Goal: Use online tool/utility: Utilize a website feature to perform a specific function

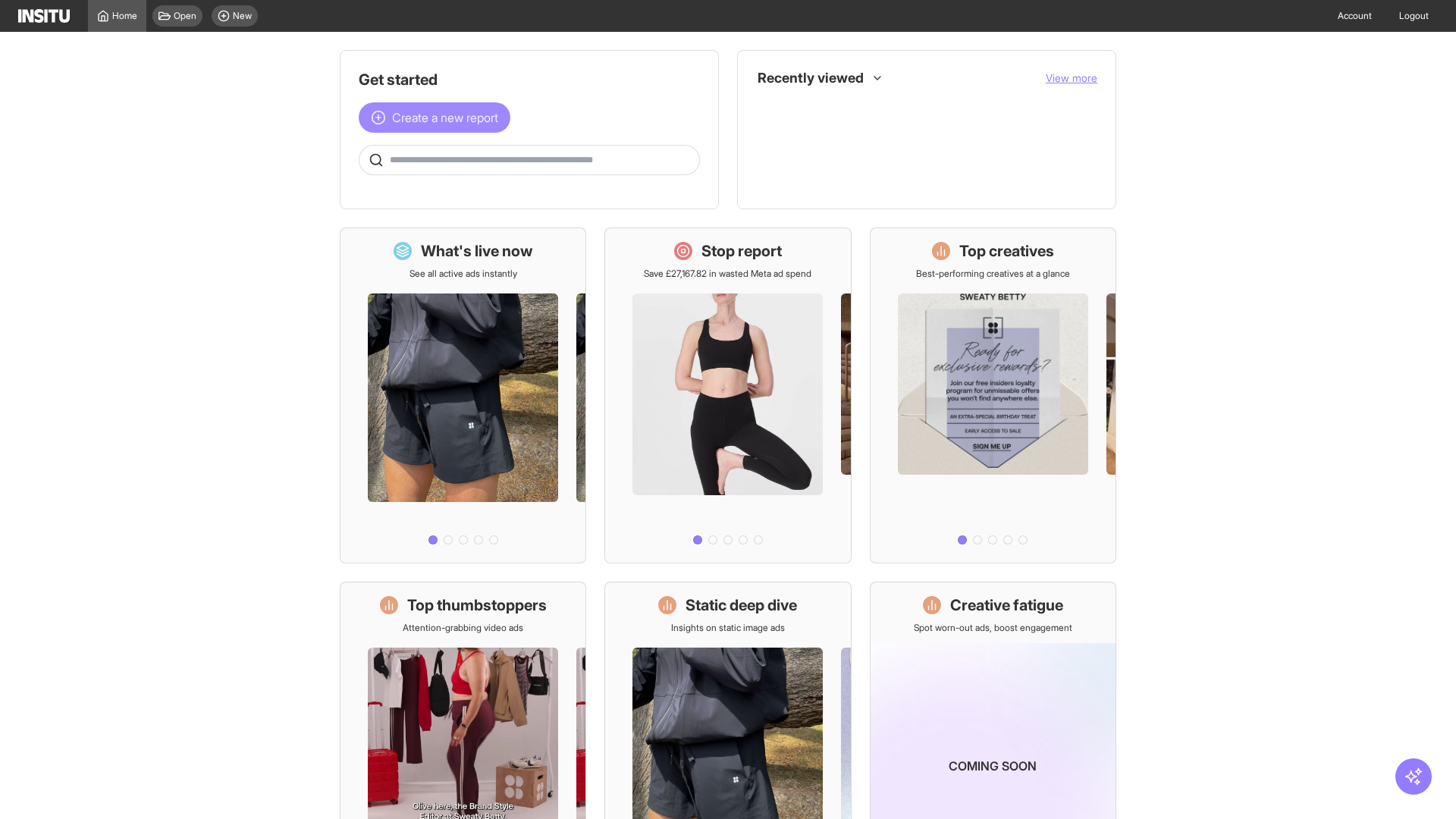
click at [439, 117] on span "Create a new report" at bounding box center [445, 117] width 106 height 19
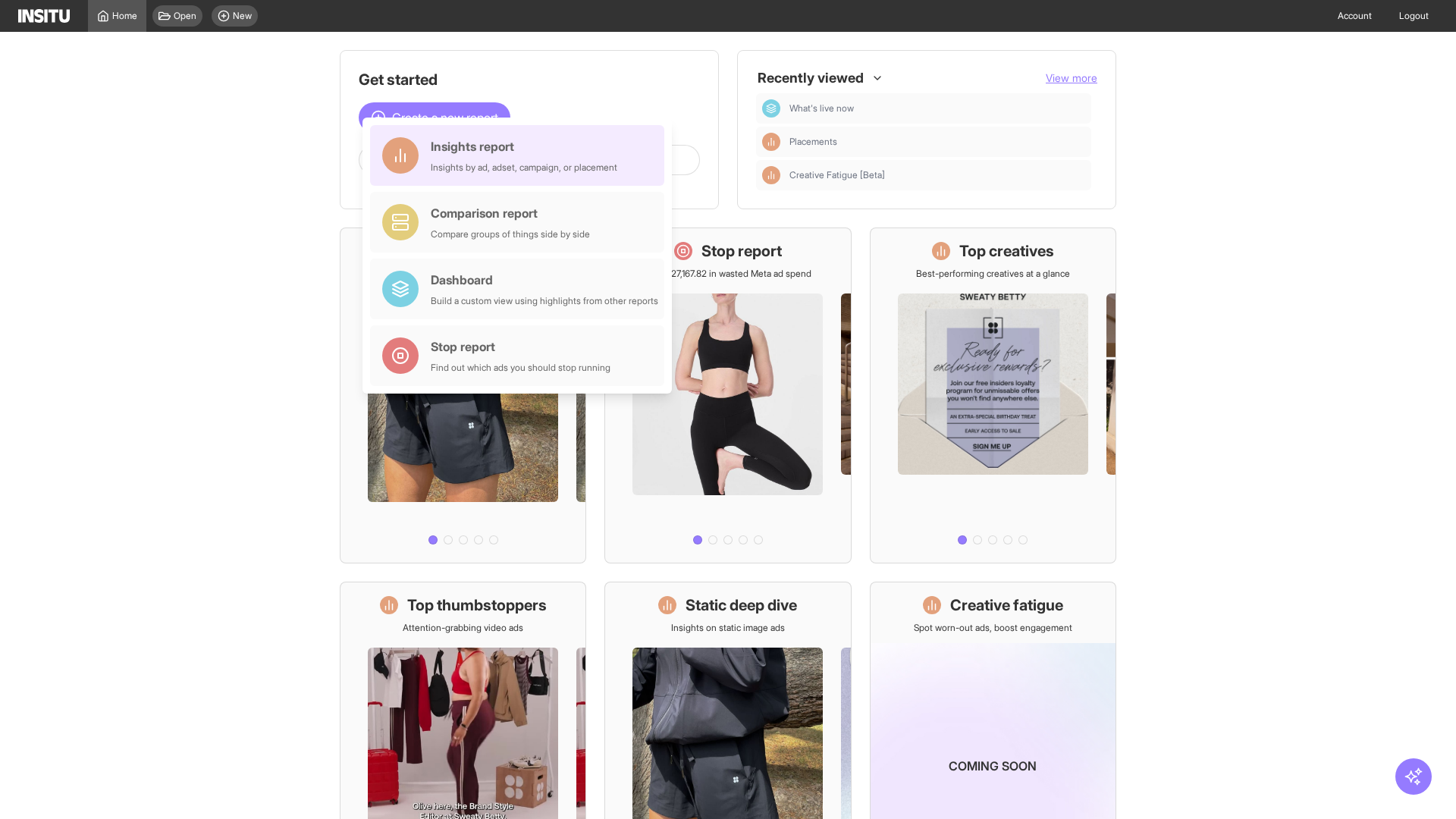
click at [521, 156] on div "Insights report Insights by ad, adset, campaign, or placement" at bounding box center [524, 155] width 187 height 36
